Goal: Task Accomplishment & Management: Use online tool/utility

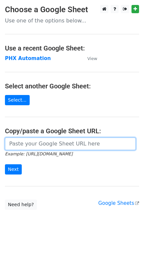
click at [39, 146] on input "url" at bounding box center [70, 144] width 131 height 13
paste input "https://docs.google.com/spreadsheets/d/1i4_XZcK9b-rtdYqenmdlJo-WHYYhotDoBleDvdL…"
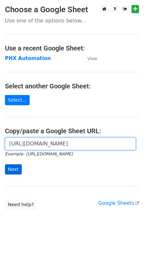
type input "https://docs.google.com/spreadsheets/d/1i4_XZcK9b-rtdYqenmdlJo-WHYYhotDoBleDvdL…"
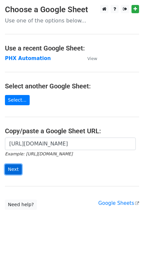
scroll to position [0, 0]
click at [15, 167] on input "Next" at bounding box center [13, 169] width 17 height 10
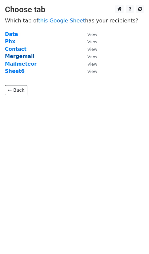
click at [18, 56] on strong "Mergemail" at bounding box center [19, 57] width 29 height 6
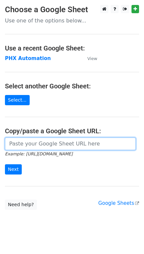
click at [46, 146] on input "url" at bounding box center [70, 144] width 131 height 13
paste input "https://docs.google.com/spreadsheets/d/1i4_XZcK9b-rtdYqenmdlJo-WHYYhotDoBleDvdL…"
click at [34, 147] on input "https://docs.google.com/spreadsheets/d/1i4_XZcK9b-rtdYqenmdlJo-WHYYhotDoBleDvdL…" at bounding box center [70, 144] width 131 height 13
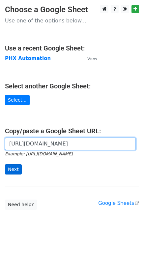
type input "https://docs.google.com/spreadsheets/d/1i4_XZcK9b-rtdYqenmdlJo-WHYYhotDoBleDvdL…"
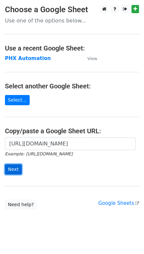
scroll to position [0, 0]
click at [16, 164] on input "Next" at bounding box center [13, 169] width 17 height 10
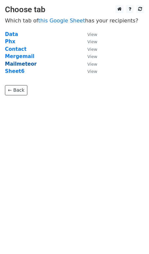
click at [19, 65] on strong "Mailmeteor" at bounding box center [21, 64] width 32 height 6
